Goal: Information Seeking & Learning: Find specific fact

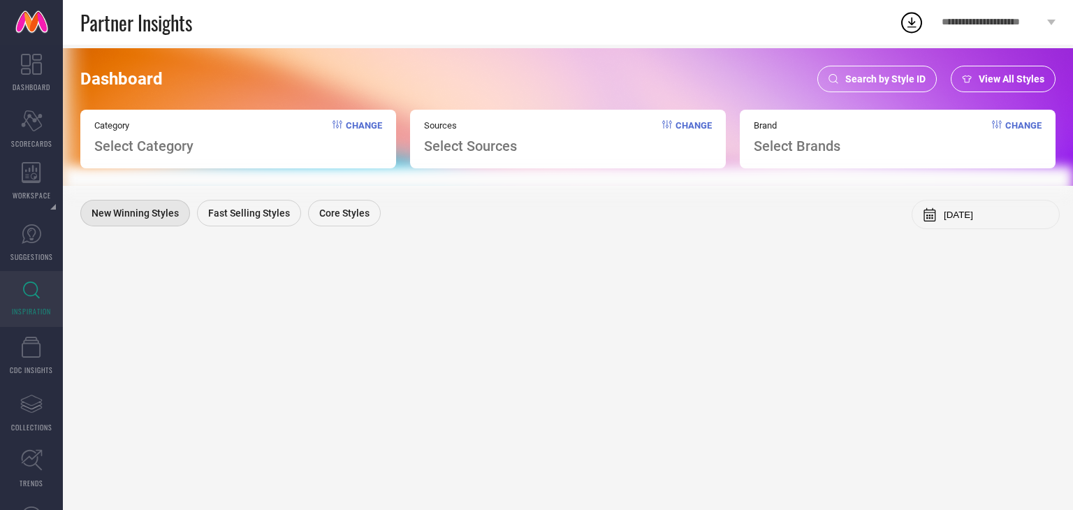
click at [870, 82] on span "Search by Style ID" at bounding box center [885, 78] width 80 height 11
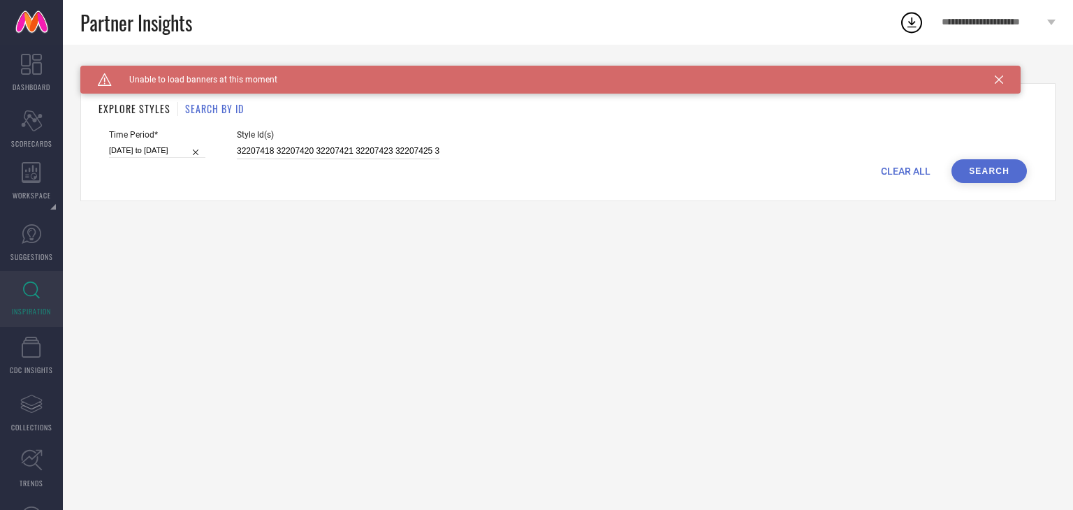
scroll to position [0, 1300]
drag, startPoint x: 235, startPoint y: 153, endPoint x: 1072, endPoint y: 160, distance: 837.0
click at [1072, 160] on div "Caution Created with Sketch. Unable to load banners at this moment BACK TO DASH…" at bounding box center [568, 277] width 1010 height 465
paste input "31012231 31012232 31012234 31012236 31012240 31012248 31012249 31012250 3101225…"
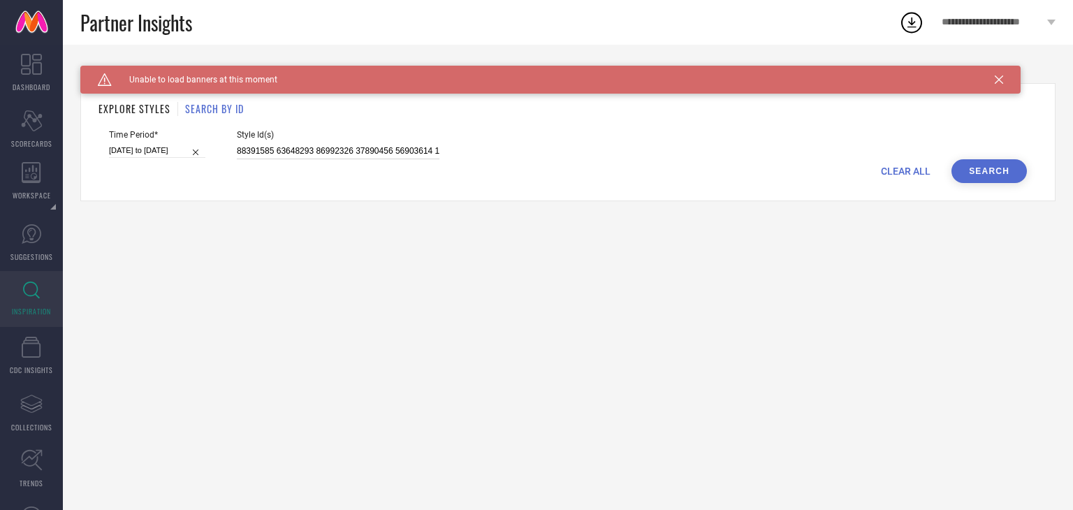
scroll to position [0, 19517]
type input "31012231 31012232 31012234 31012236 31012240 31012248 31012249 31012250 3101225…"
click at [971, 168] on button "Search" at bounding box center [989, 171] width 75 height 24
click at [917, 175] on span "CLEAR ALL" at bounding box center [906, 171] width 50 height 11
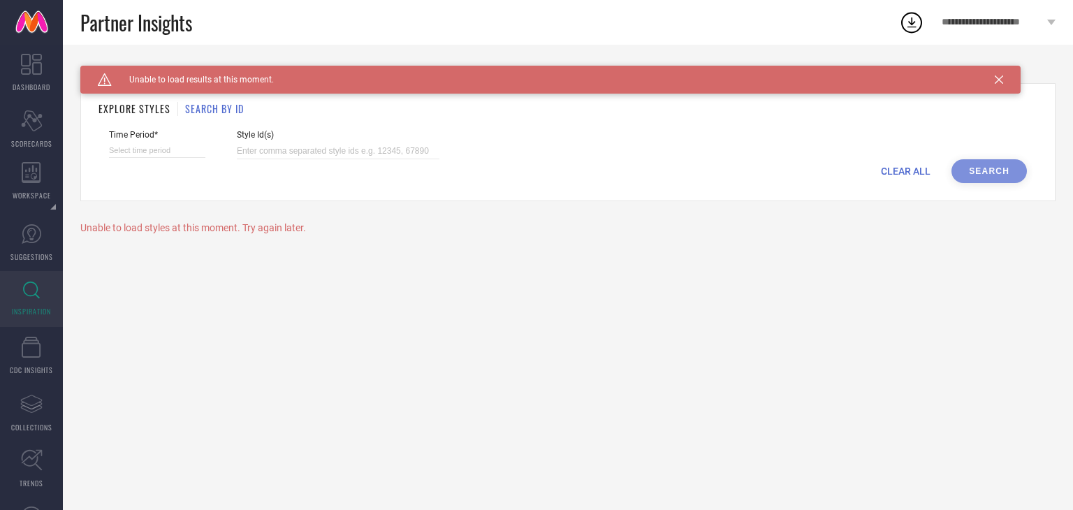
click at [973, 172] on div "CLEAR ALL Search" at bounding box center [568, 171] width 918 height 24
click at [256, 144] on input at bounding box center [338, 151] width 203 height 16
paste input "31012231 31012232 31012234 31012236 31012240 31012248 31012249 31012250 3101225…"
type input "31012231 31012232 31012234 31012236 31012240 31012248 31012249 31012250 3101225…"
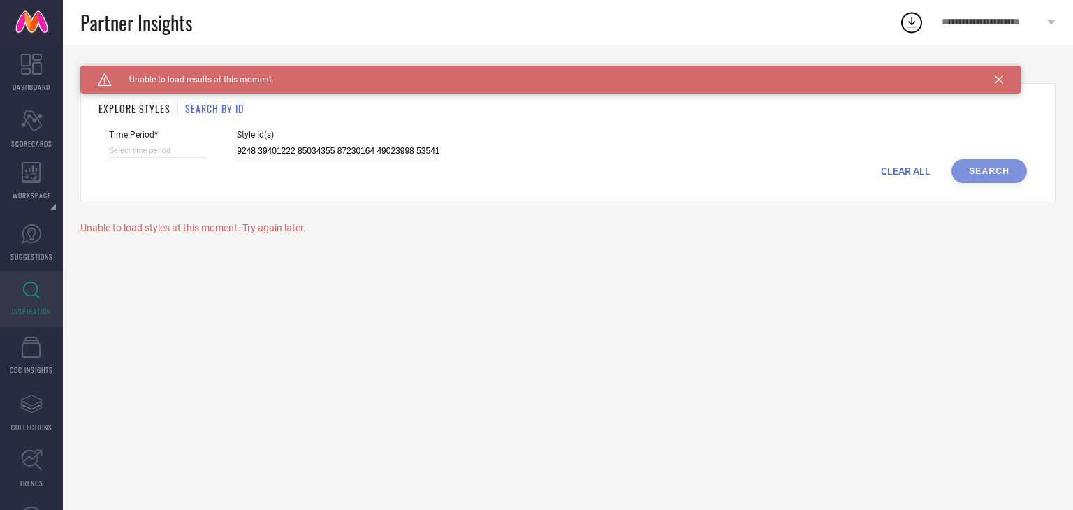
click at [175, 149] on input at bounding box center [157, 150] width 96 height 15
select select "9"
select select "2025"
select select "10"
select select "2025"
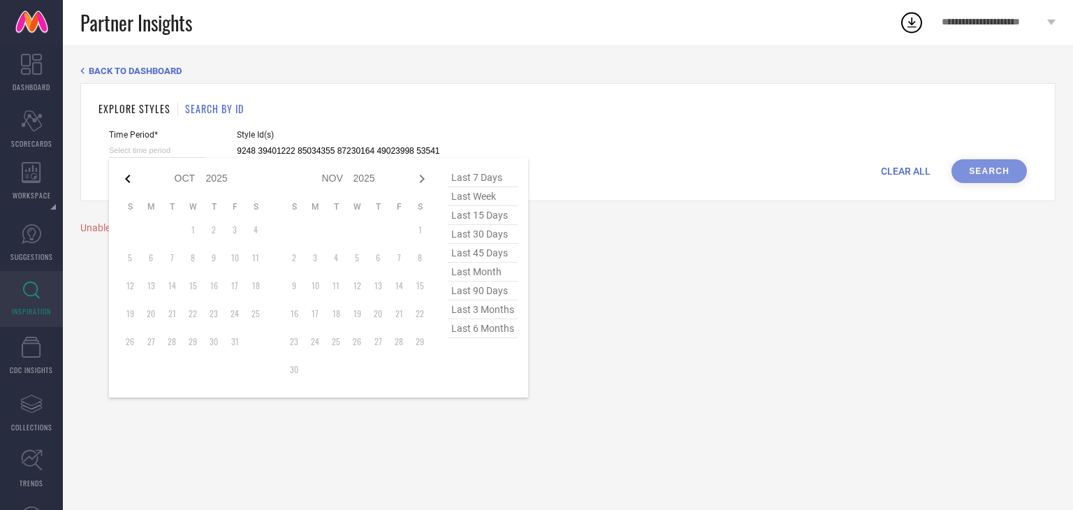
type input "31012231 31012232 31012234 31012236 31012240 31012248 31012249 31012250 3101225…"
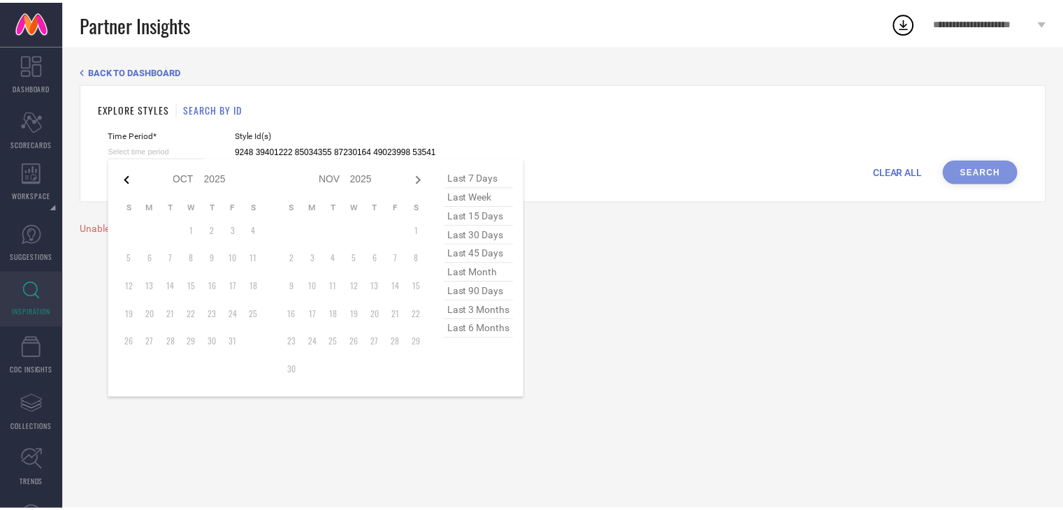
scroll to position [0, 0]
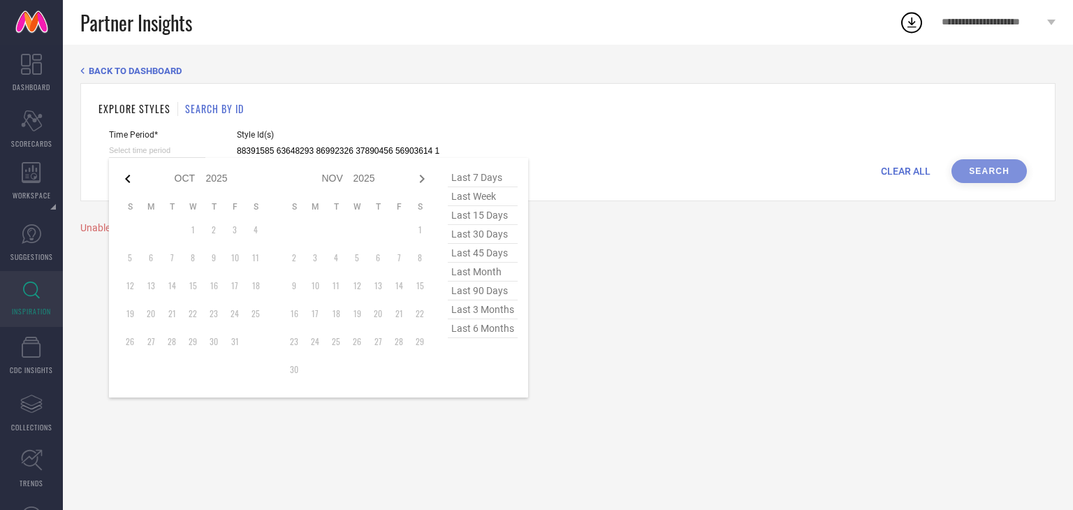
click at [126, 177] on icon at bounding box center [127, 178] width 17 height 17
select select "8"
select select "2025"
select select "9"
select select "2025"
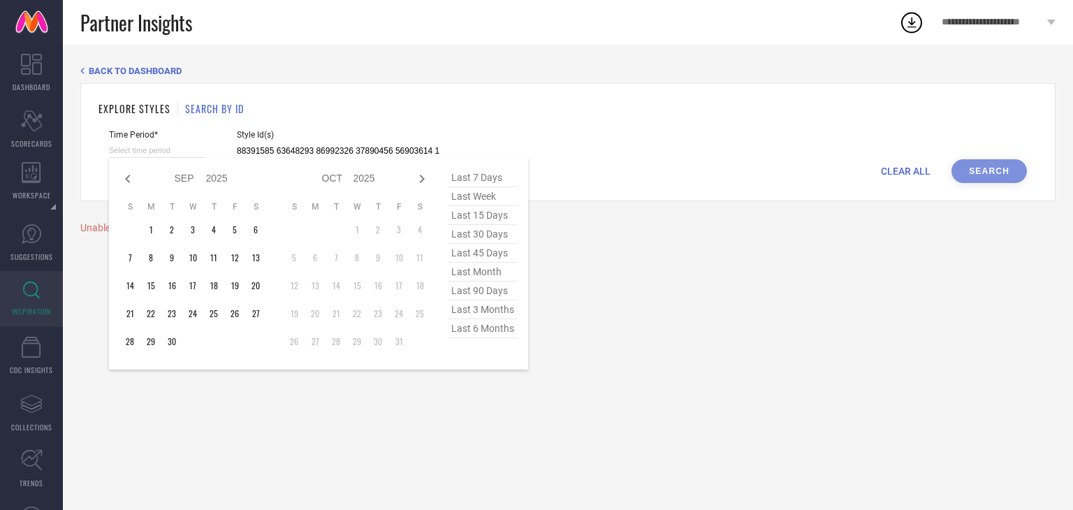
click at [126, 177] on icon at bounding box center [127, 178] width 17 height 17
select select "7"
select select "2025"
select select "8"
select select "2025"
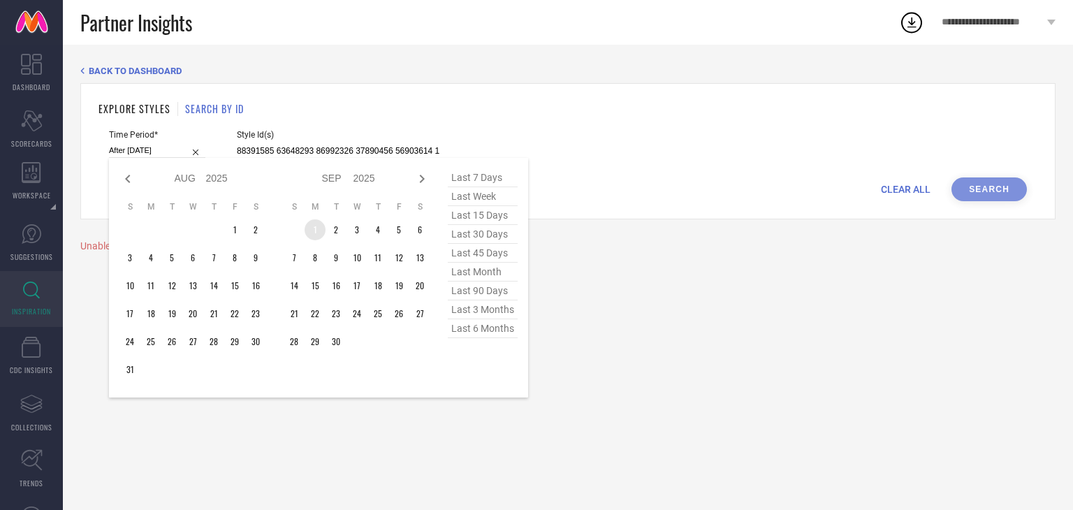
click at [310, 230] on td "1" at bounding box center [315, 229] width 21 height 21
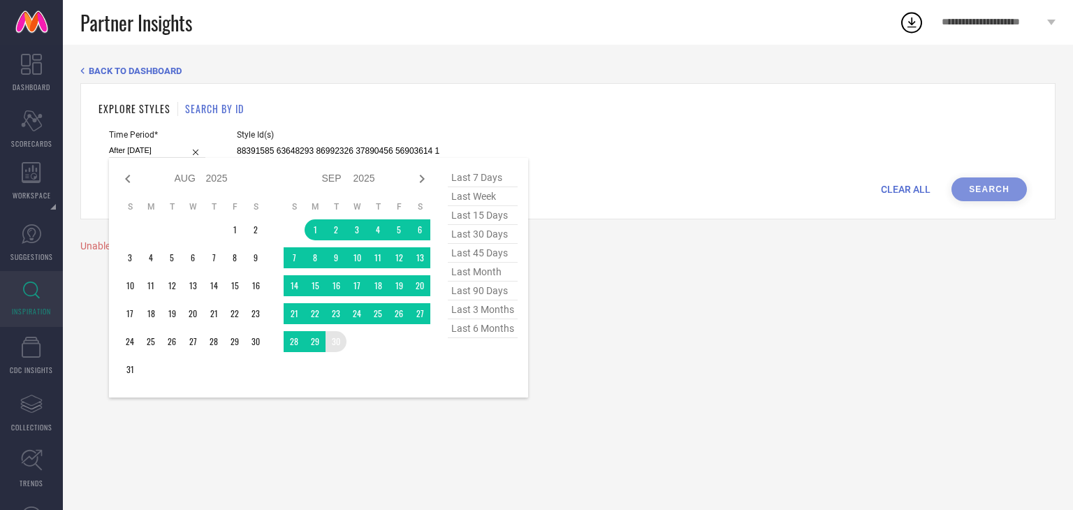
type input "[DATE] to [DATE]"
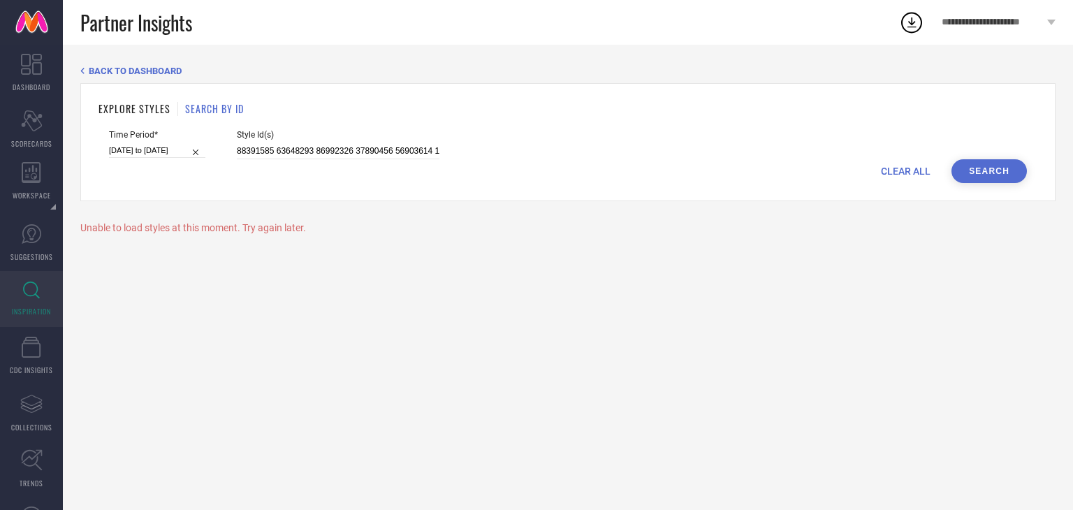
click at [1003, 166] on button "Search" at bounding box center [989, 171] width 75 height 24
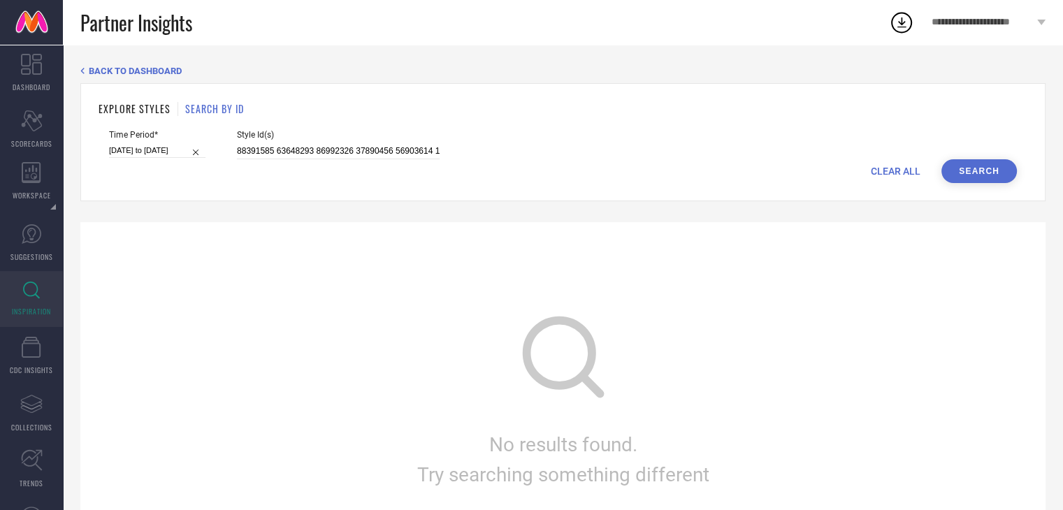
click at [358, 316] on div "No results found. Try searching something different" at bounding box center [562, 396] width 965 height 349
drag, startPoint x: 235, startPoint y: 149, endPoint x: 1018, endPoint y: 182, distance: 783.9
click at [1018, 182] on form "Time Period* 01-09-2025 to 30-09-2025 Style Id(s) CLEAR ALL Search" at bounding box center [563, 156] width 929 height 53
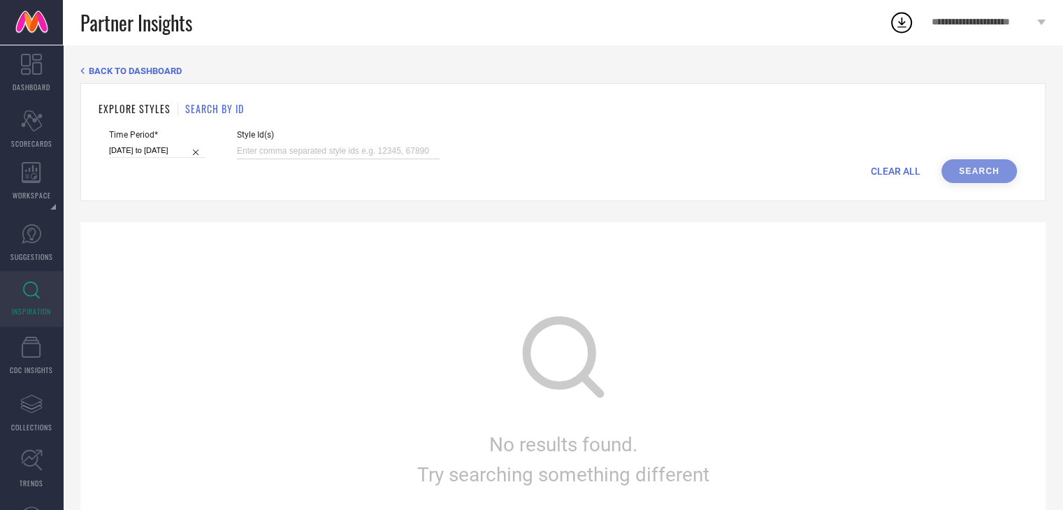
paste input "36635941 36635942 36635943 36635946 36635947 36736078 36736079 36736080 3673608…"
type input "36635941 36635942 36635943 36635946 36635947 36736078 36736079 36736080 3673608…"
click at [942, 182] on div "CLEAR ALL Search" at bounding box center [563, 171] width 908 height 24
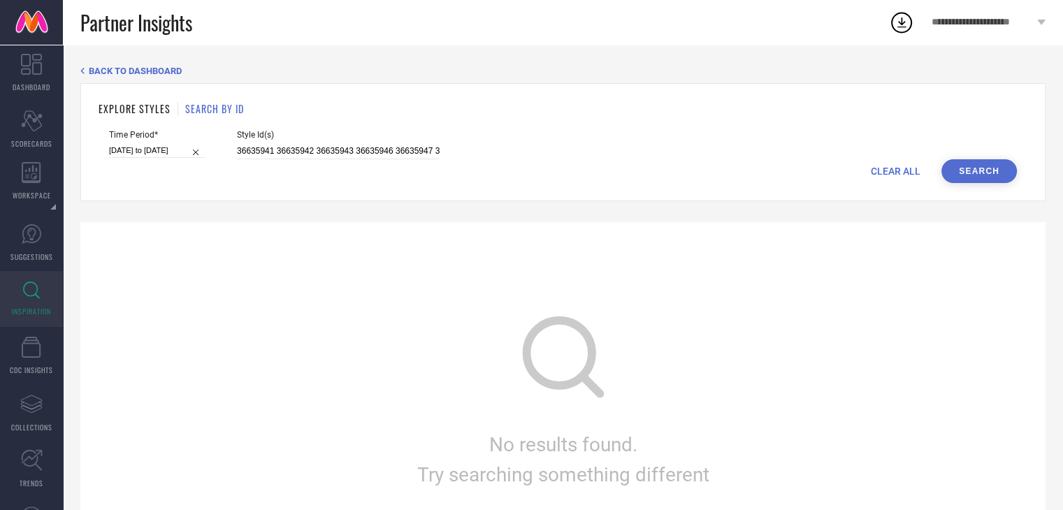
click at [963, 170] on button "Search" at bounding box center [978, 171] width 75 height 24
click at [87, 73] on div "BACK TO DASHBOARD" at bounding box center [562, 71] width 965 height 10
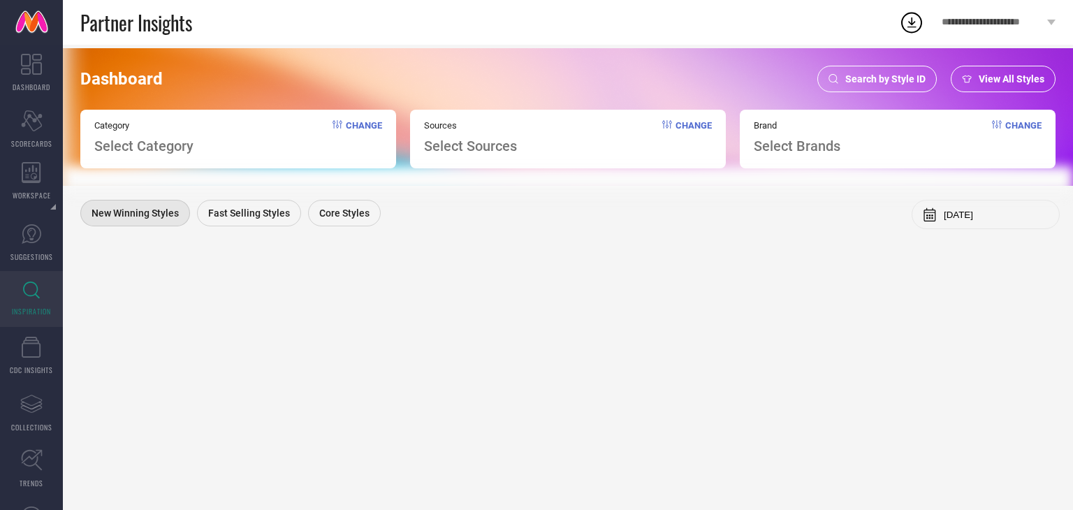
click at [1009, 81] on span "View All Styles" at bounding box center [1012, 78] width 66 height 11
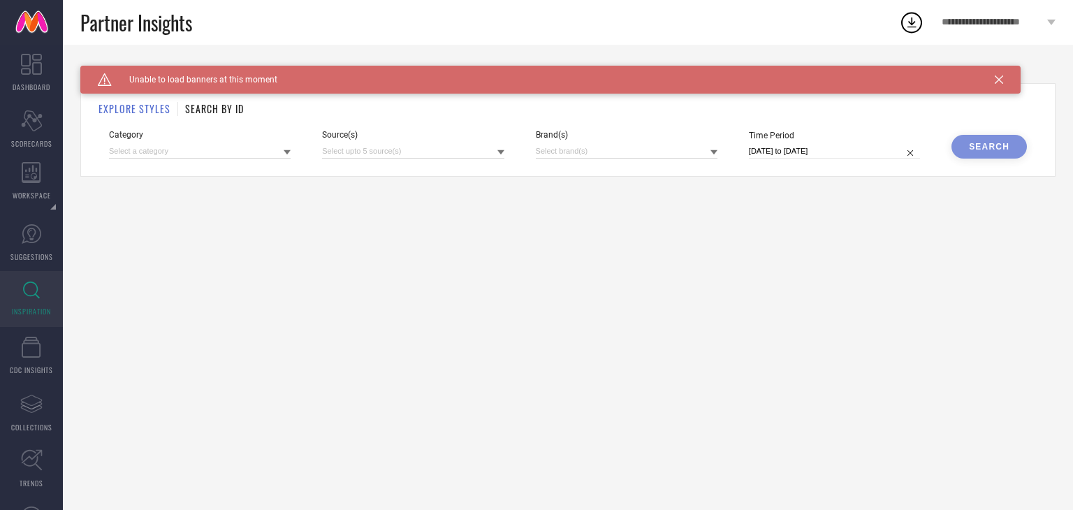
click at [1001, 76] on icon at bounding box center [999, 79] width 8 height 8
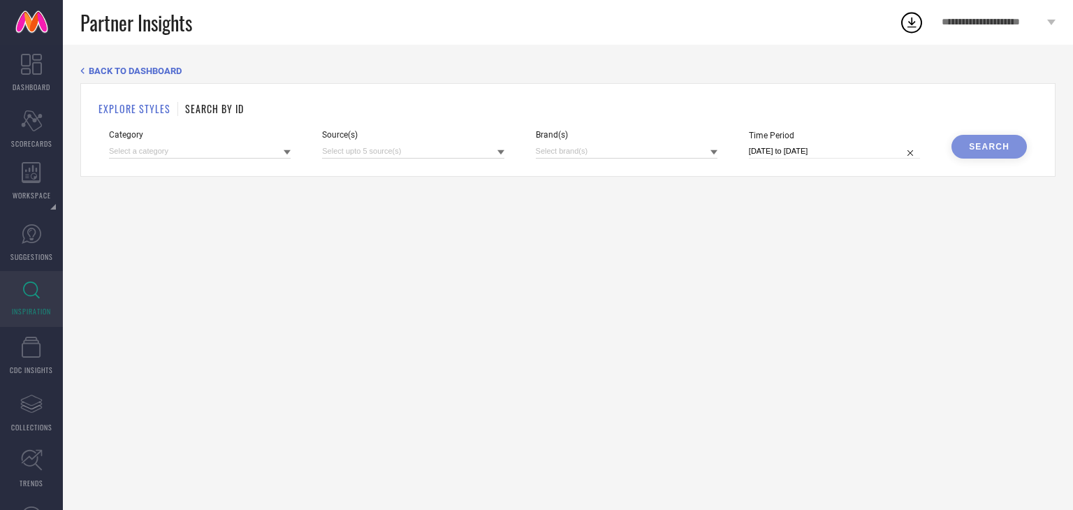
click at [86, 75] on div "BACK TO DASHBOARD" at bounding box center [567, 71] width 975 height 10
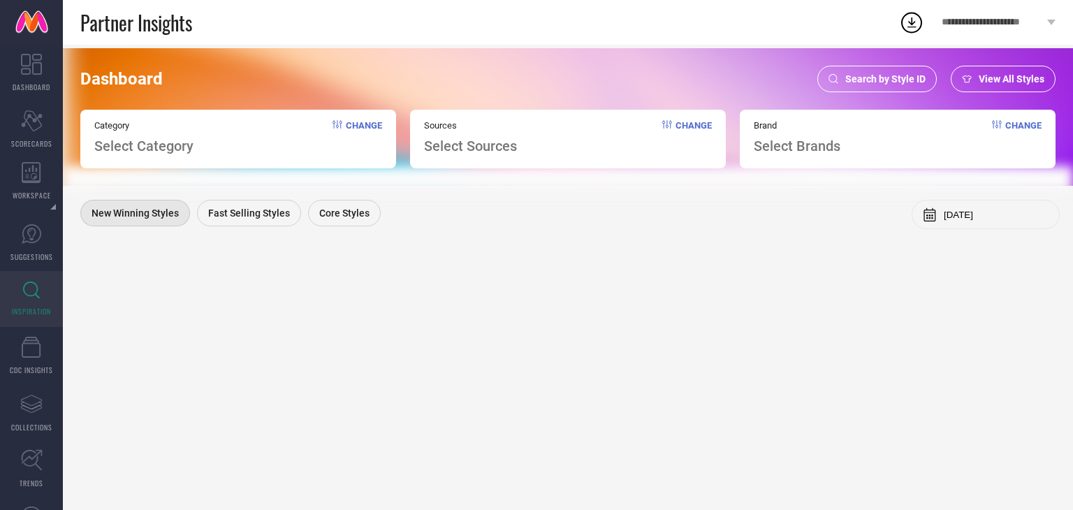
click at [853, 77] on span "Search by Style ID" at bounding box center [885, 78] width 80 height 11
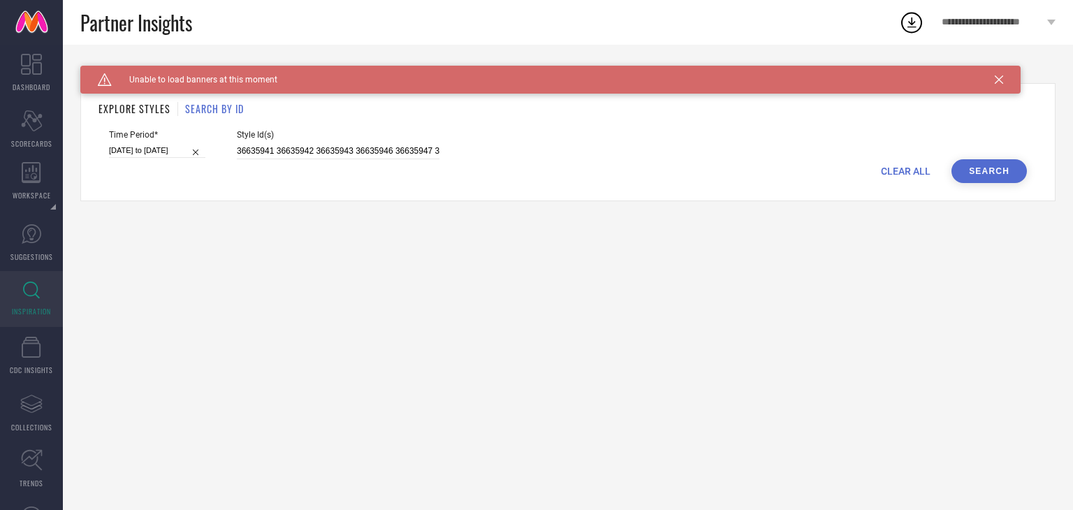
click at [126, 145] on input "[DATE] to [DATE]" at bounding box center [157, 150] width 96 height 15
select select "8"
select select "2025"
select select "9"
select select "2025"
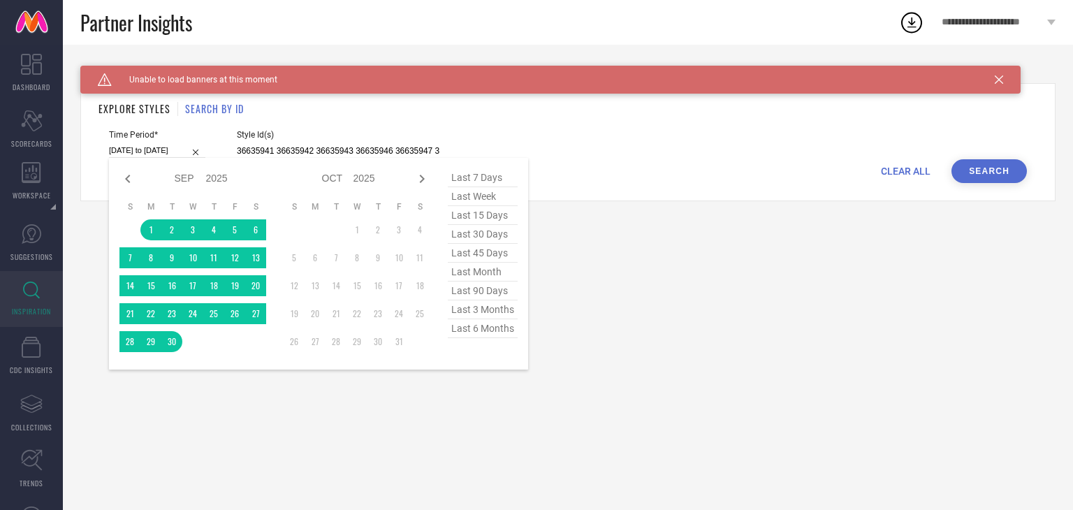
click at [791, 281] on div "Caution Created with Sketch. Unable to load banners at this moment BACK TO DASH…" at bounding box center [568, 277] width 1010 height 465
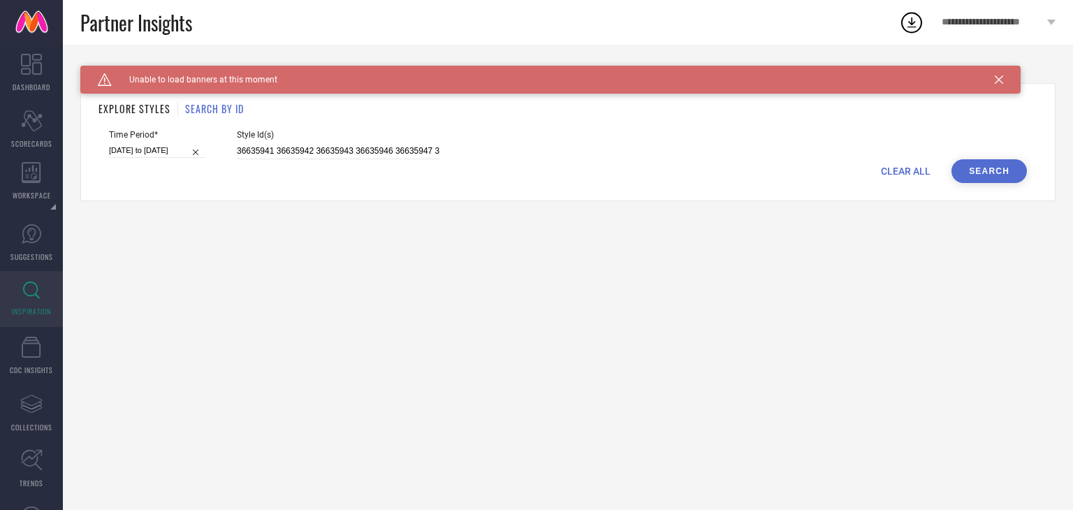
click at [234, 149] on div "Time Period* 01-09-2025 to 30-09-2025 Style Id(s) 36635941 36635942 36635943 36…" at bounding box center [568, 144] width 918 height 29
drag, startPoint x: 236, startPoint y: 152, endPoint x: 751, endPoint y: 388, distance: 566.8
click at [751, 388] on div "Caution Created with Sketch. Unable to load banners at this moment BACK TO DASH…" at bounding box center [568, 277] width 1010 height 465
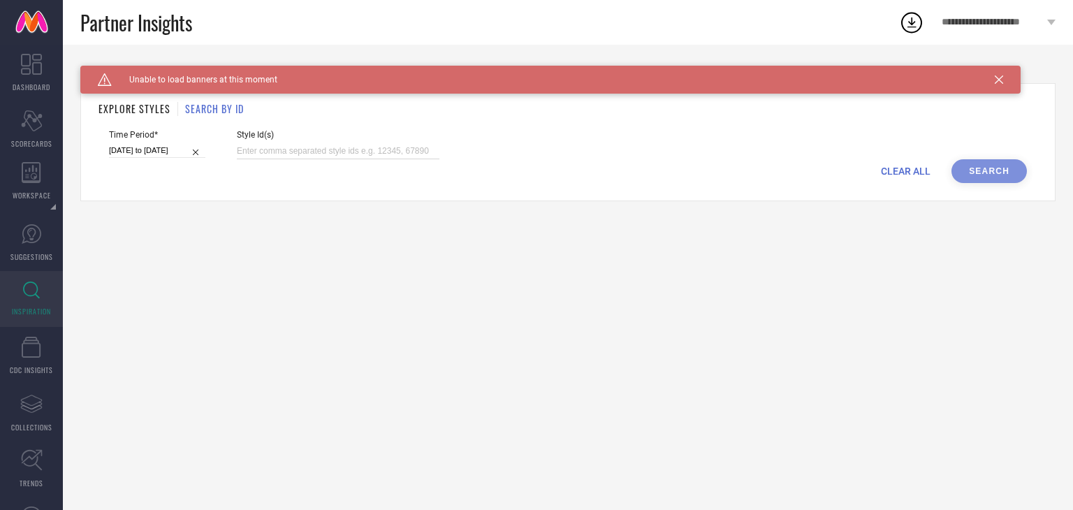
paste input "36635941 36635942 36635943 36635946 36635947 36736078 36736079 36736080 3673608…"
type input "36635941 36635942 36635943 36635946 36635947 36736078 36736079 36736080 3673608…"
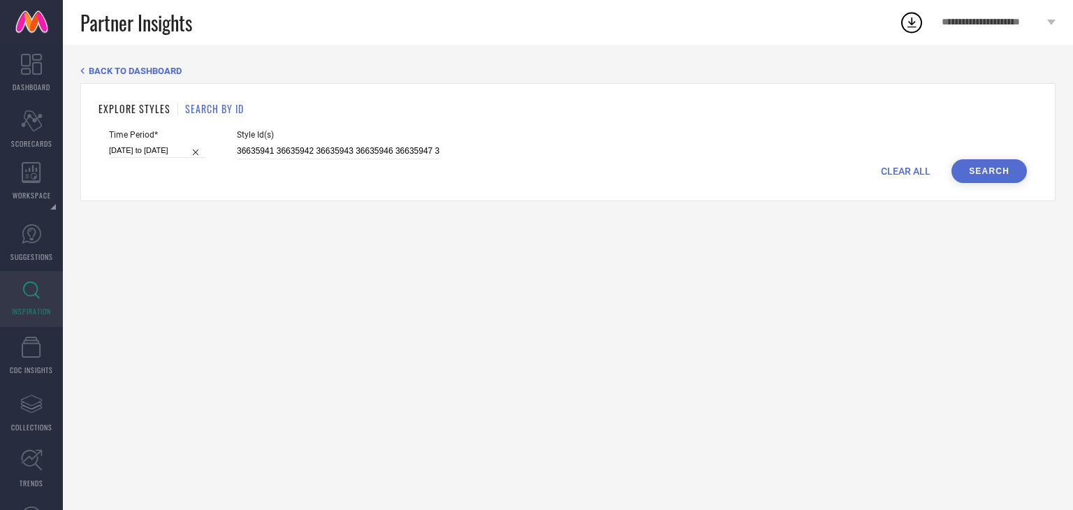
click at [989, 169] on button "Search" at bounding box center [989, 171] width 75 height 24
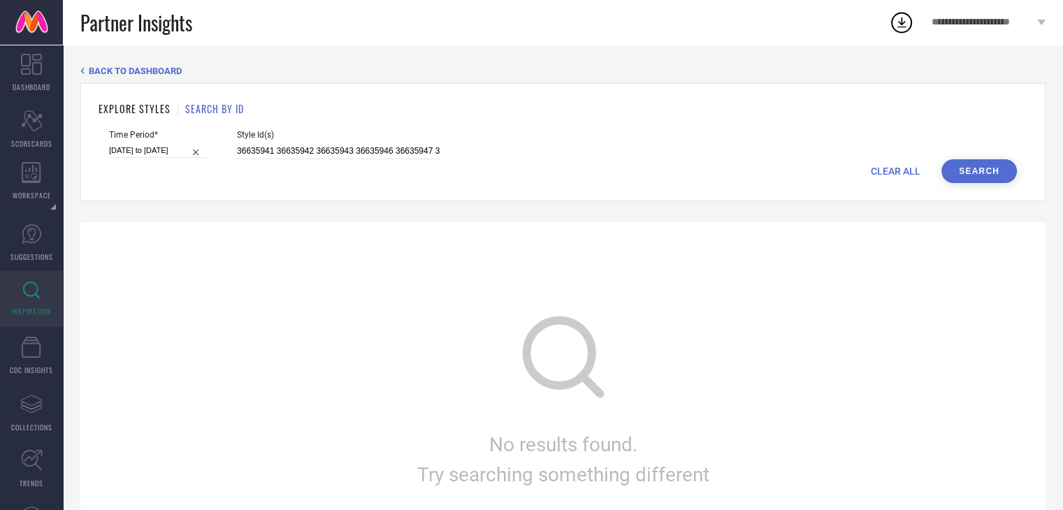
click at [235, 151] on div "Time Period* 01-09-2025 to 30-09-2025 Style Id(s) 36635941 36635942 36635943 36…" at bounding box center [563, 144] width 908 height 29
drag, startPoint x: 235, startPoint y: 151, endPoint x: 1042, endPoint y: 196, distance: 807.5
click at [1042, 196] on div "EXPLORE STYLES SEARCH BY ID Time Period* 01-09-2025 to 30-09-2025 Style Id(s) 3…" at bounding box center [562, 142] width 965 height 118
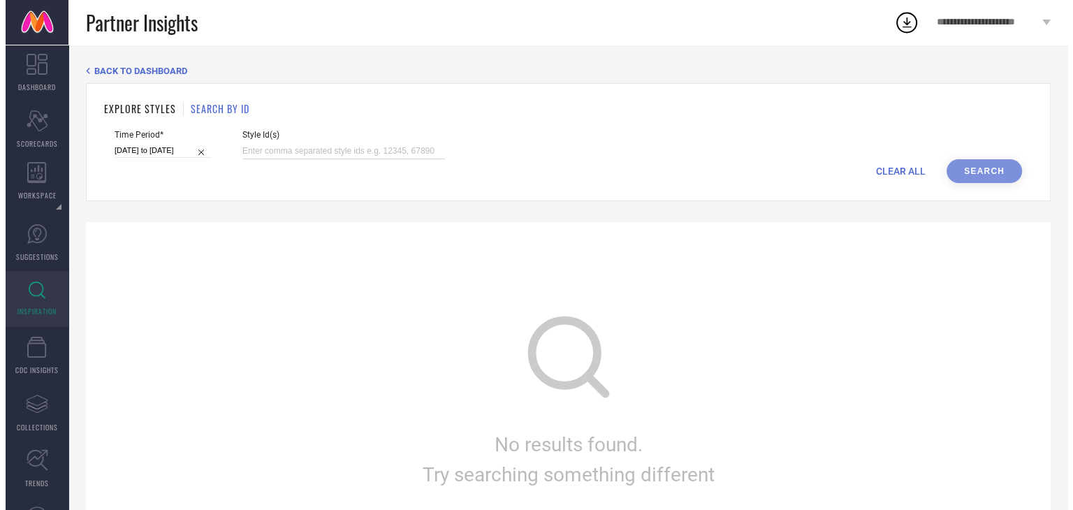
scroll to position [0, 0]
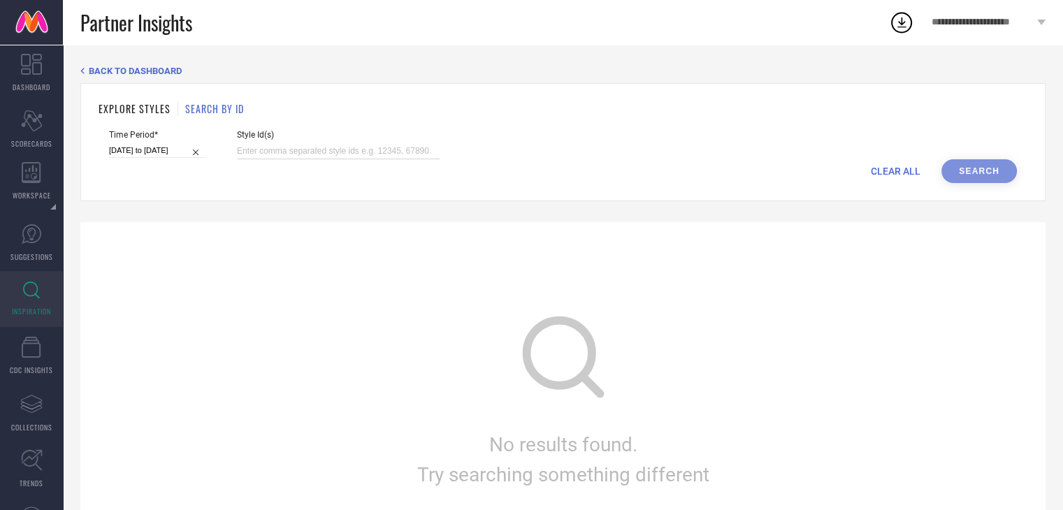
paste input "36736127"
type input "36736127"
click at [963, 166] on button "Search" at bounding box center [978, 171] width 75 height 24
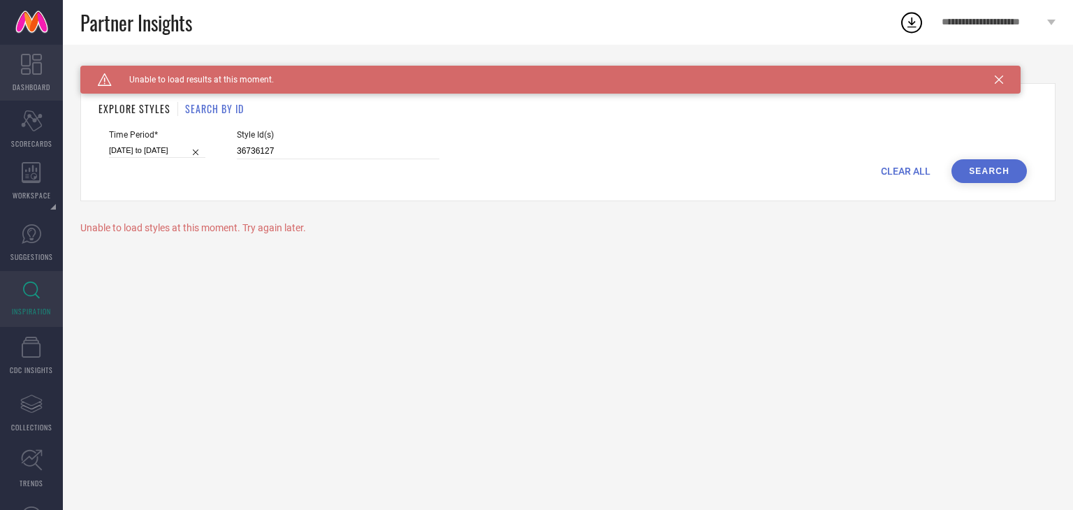
click at [28, 69] on icon at bounding box center [31, 64] width 21 height 21
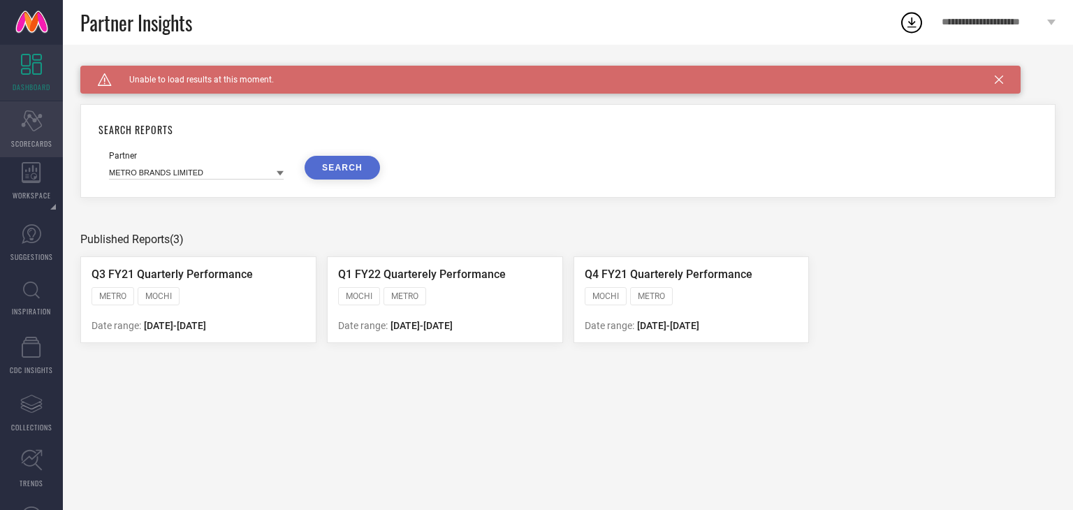
click at [30, 121] on icon "Scorecard" at bounding box center [32, 120] width 22 height 21
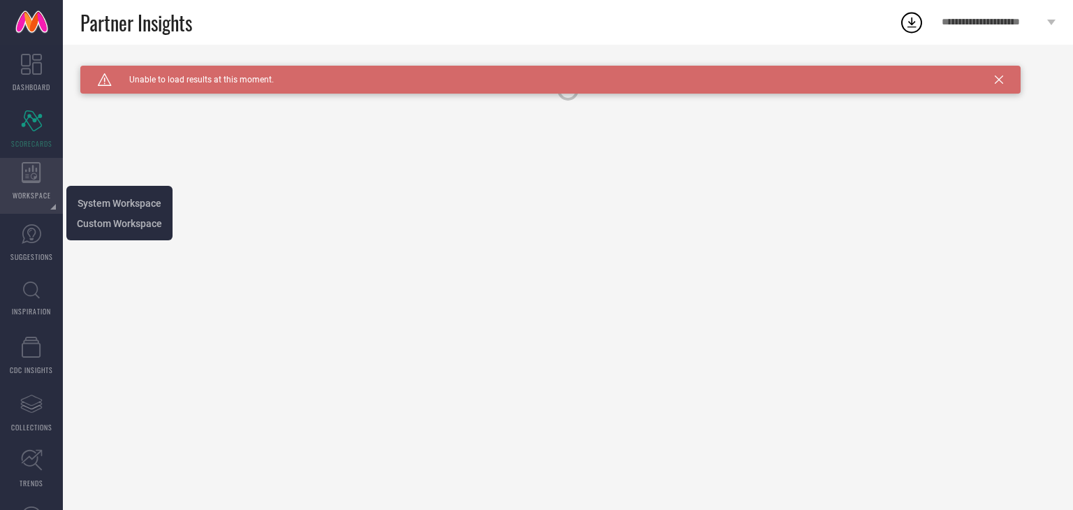
click at [33, 164] on icon at bounding box center [32, 172] width 20 height 21
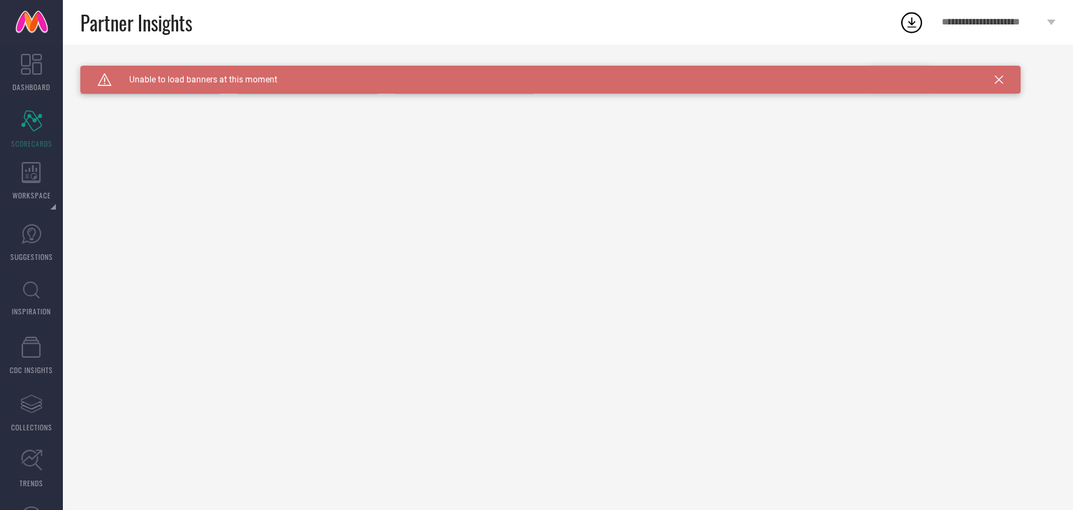
type input "All"
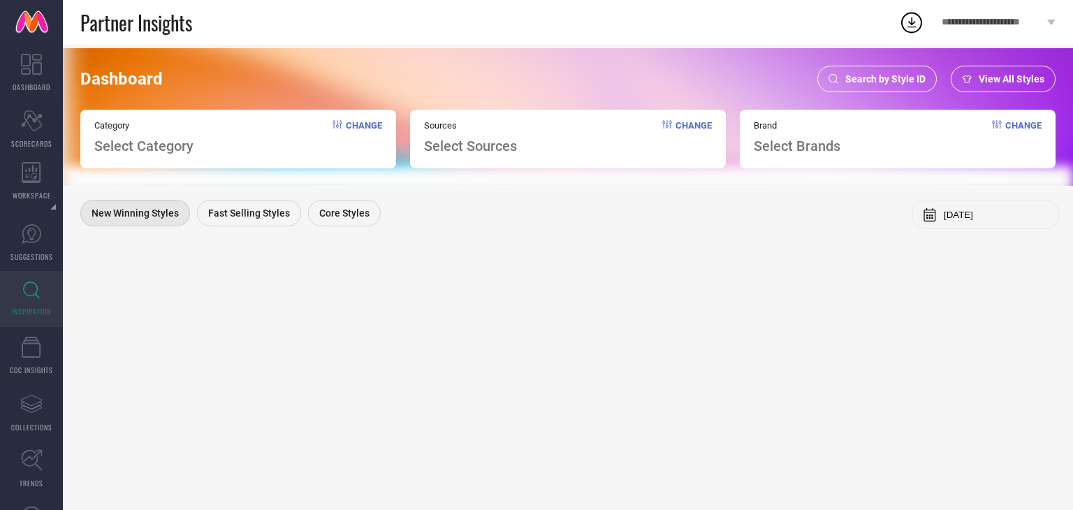
click at [880, 87] on div "Search by Style ID" at bounding box center [876, 79] width 119 height 27
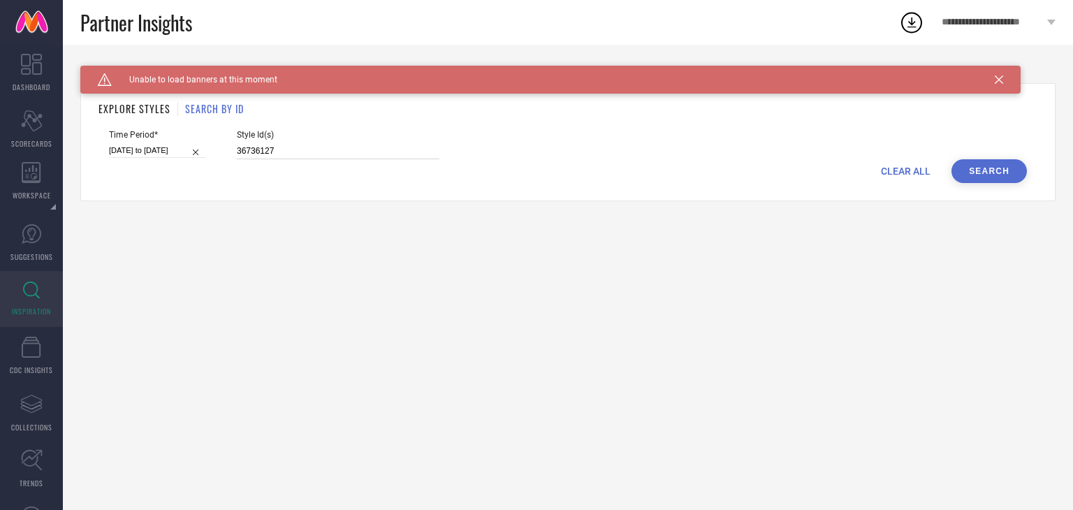
drag, startPoint x: 297, startPoint y: 153, endPoint x: 143, endPoint y: 144, distance: 154.7
click at [143, 144] on div "Time Period* [DATE] to [DATE] Style Id(s) 36736127" at bounding box center [568, 144] width 918 height 29
click at [989, 166] on button "Search" at bounding box center [989, 171] width 75 height 24
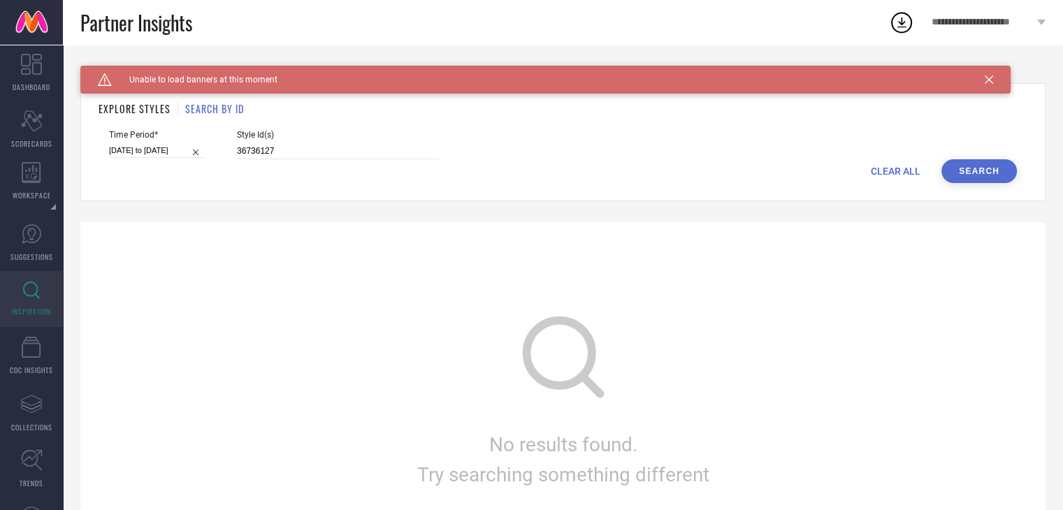
select select "8"
select select "2025"
select select "9"
select select "2025"
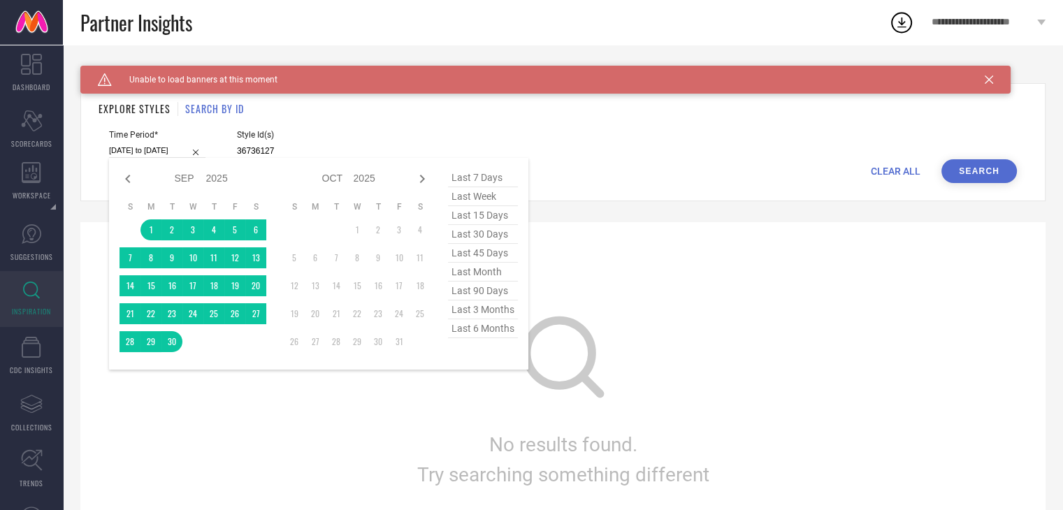
click at [161, 147] on input "[DATE] to [DATE]" at bounding box center [157, 150] width 96 height 15
click at [126, 176] on icon at bounding box center [127, 178] width 17 height 17
select select "7"
select select "2025"
select select "8"
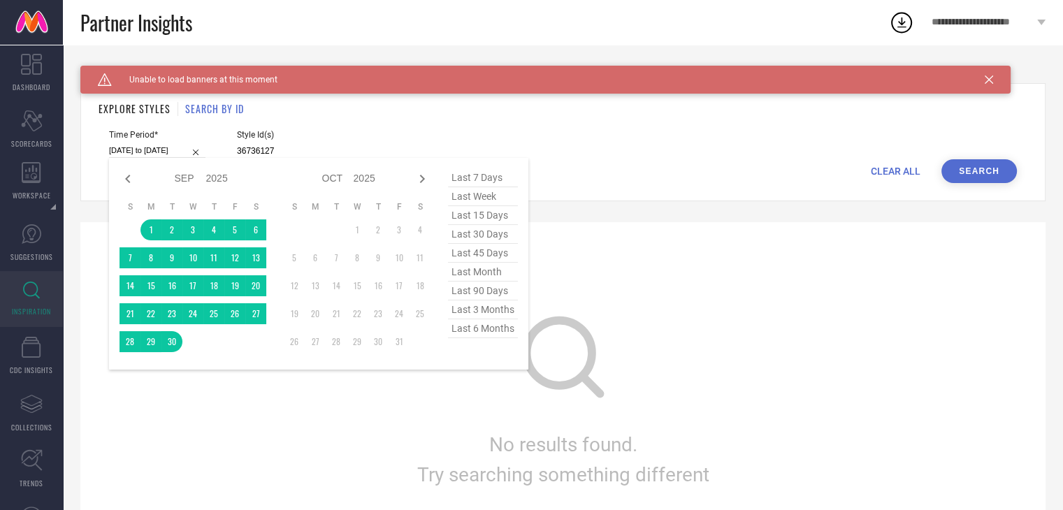
select select "2025"
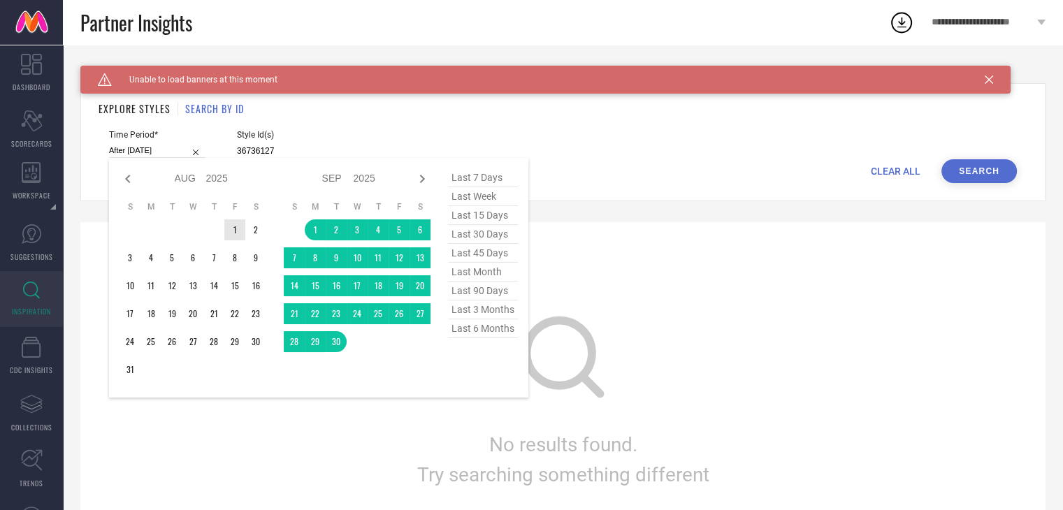
click at [233, 230] on td "1" at bounding box center [234, 229] width 21 height 21
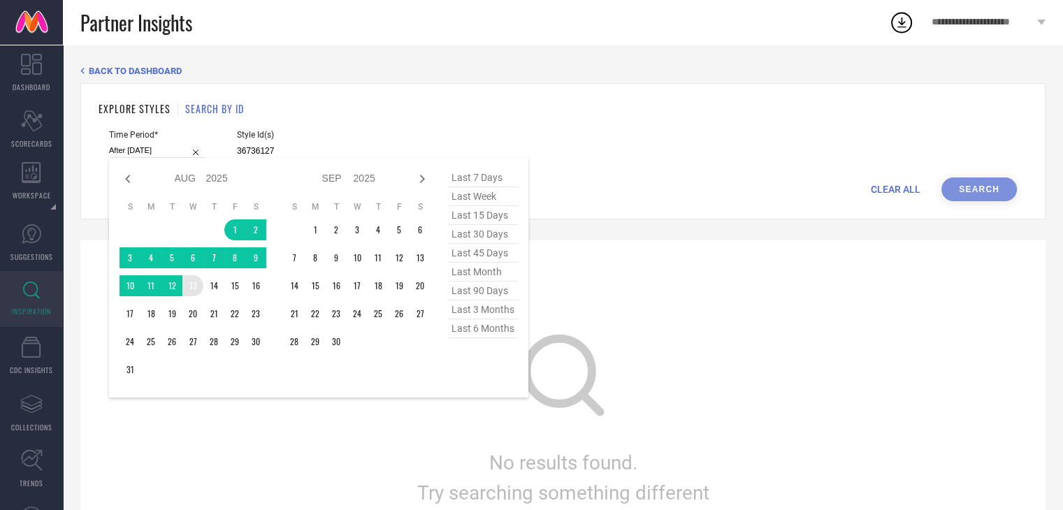
type input "[DATE] to [DATE]"
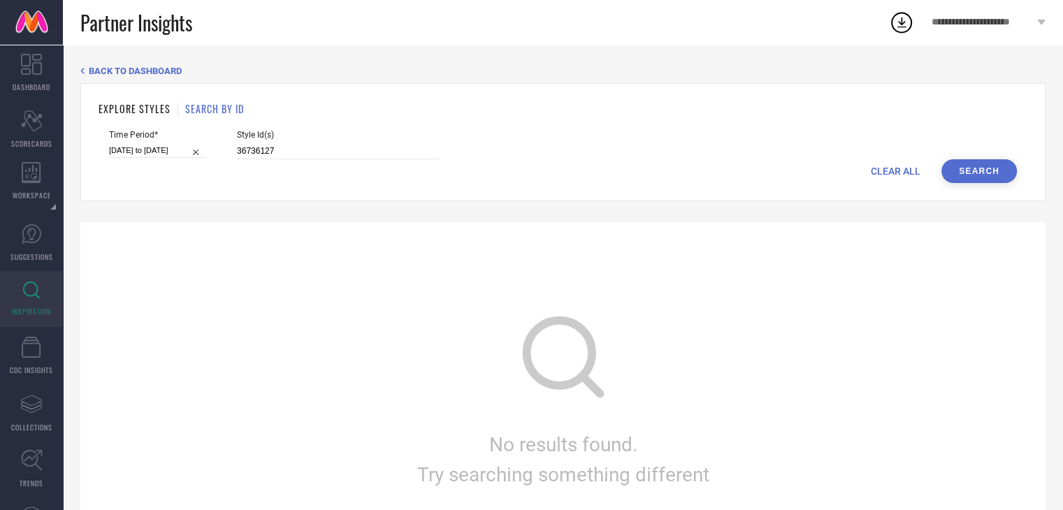
click at [978, 177] on button "Search" at bounding box center [978, 171] width 75 height 24
